Goal: Task Accomplishment & Management: Complete application form

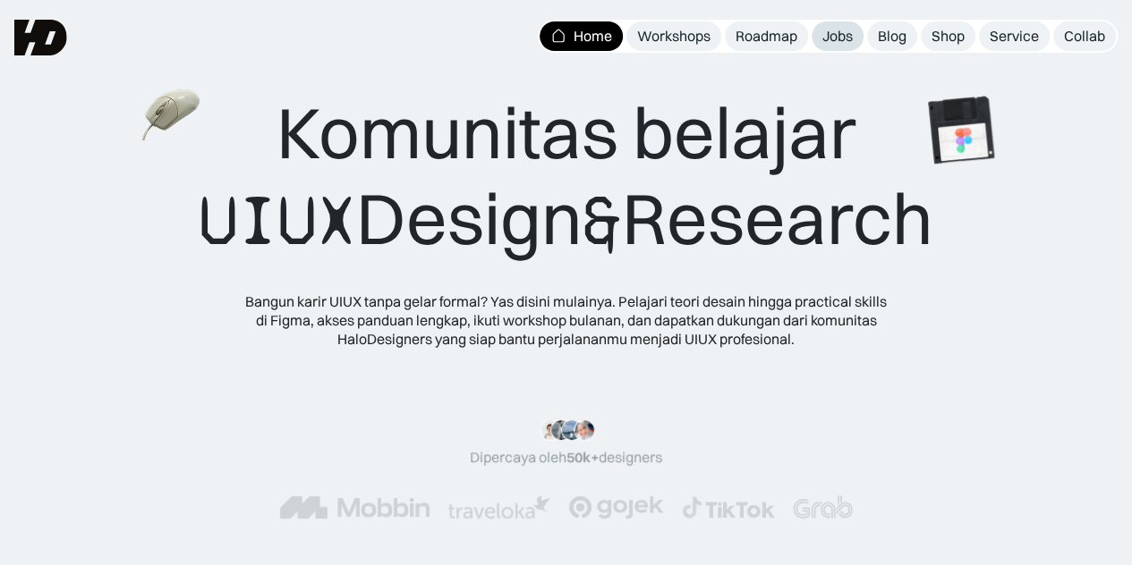
click at [837, 28] on div "Jobs" at bounding box center [837, 36] width 30 height 19
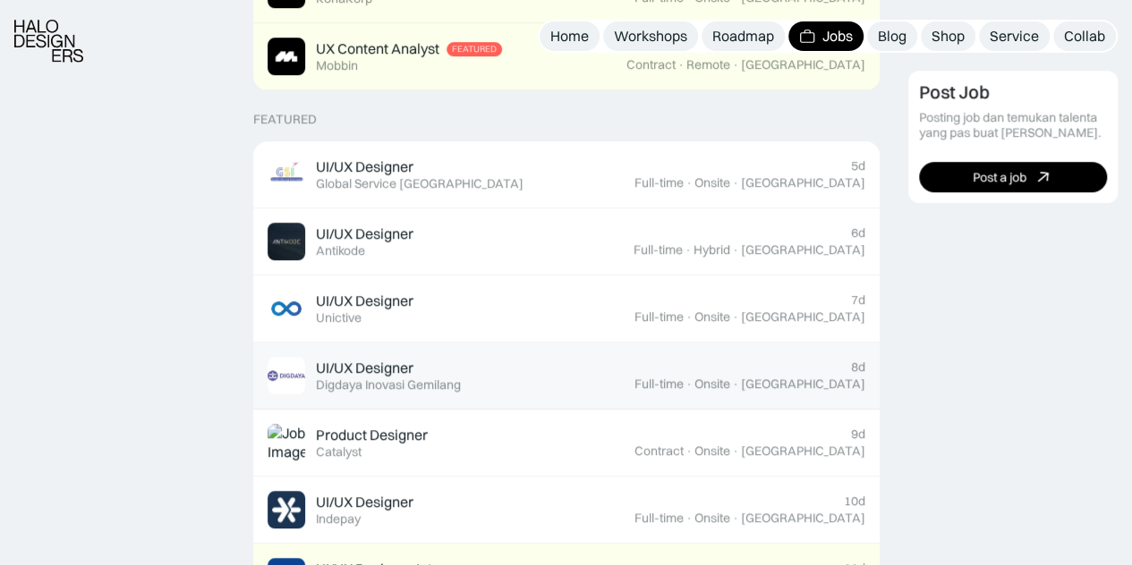
scroll to position [805, 0]
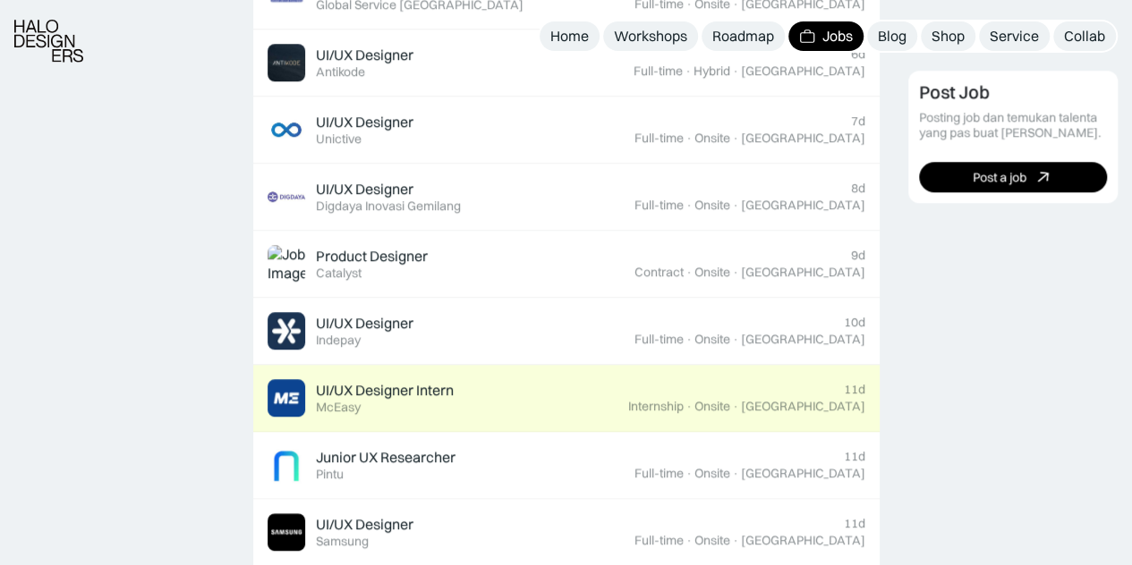
click at [415, 394] on div "UI/UX Designer Intern" at bounding box center [385, 390] width 138 height 19
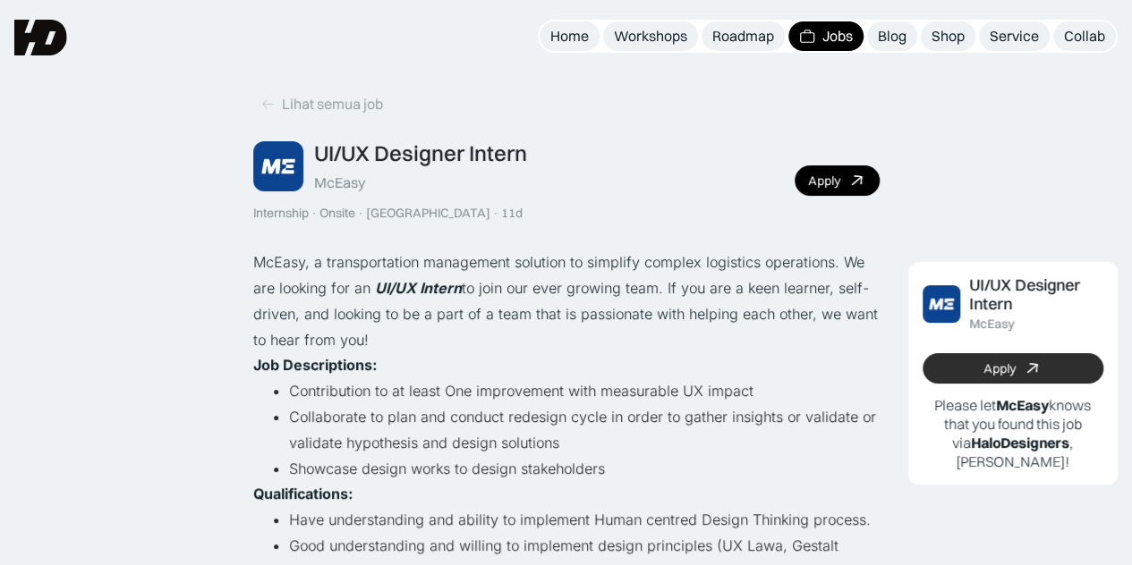
click at [971, 369] on link "Apply" at bounding box center [1013, 368] width 182 height 30
